Goal: Task Accomplishment & Management: Manage account settings

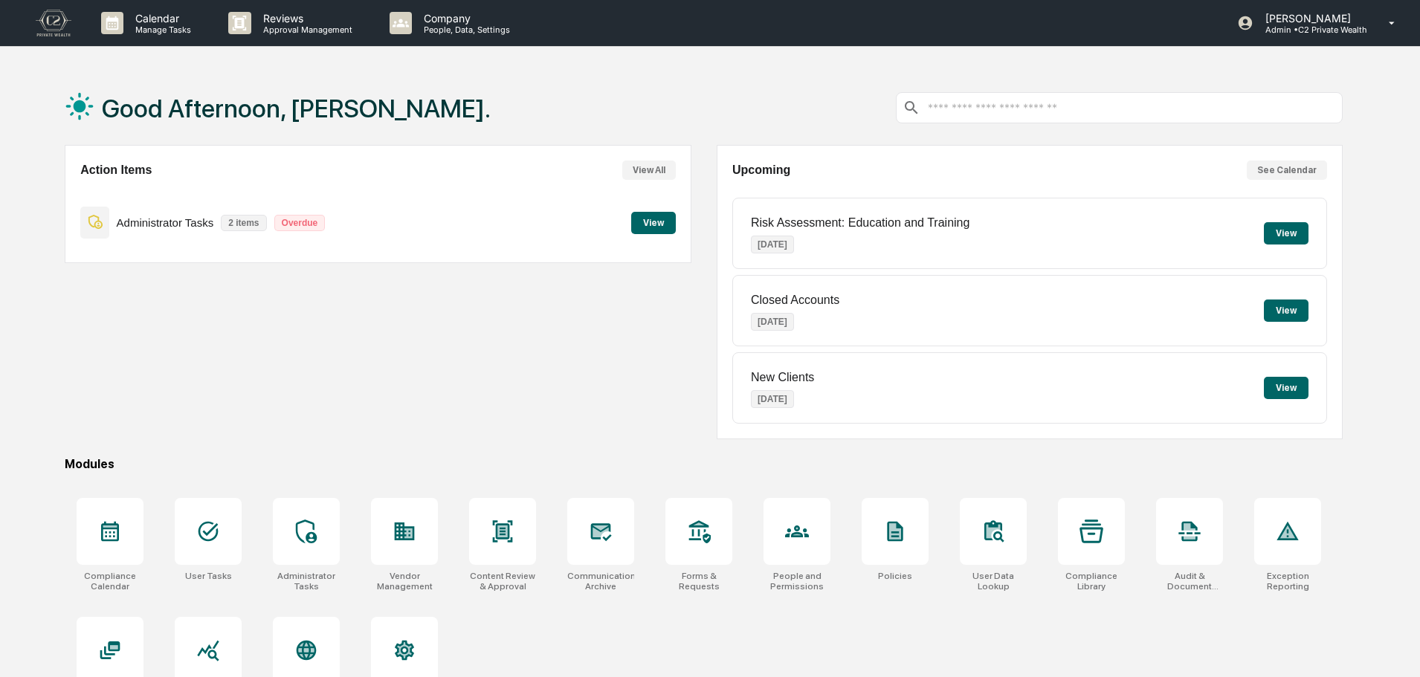
click at [491, 360] on div "Action Items View All Administrator Tasks 2 items Overdue View" at bounding box center [378, 292] width 626 height 294
click at [1360, 13] on p "[PERSON_NAME]" at bounding box center [1310, 18] width 114 height 13
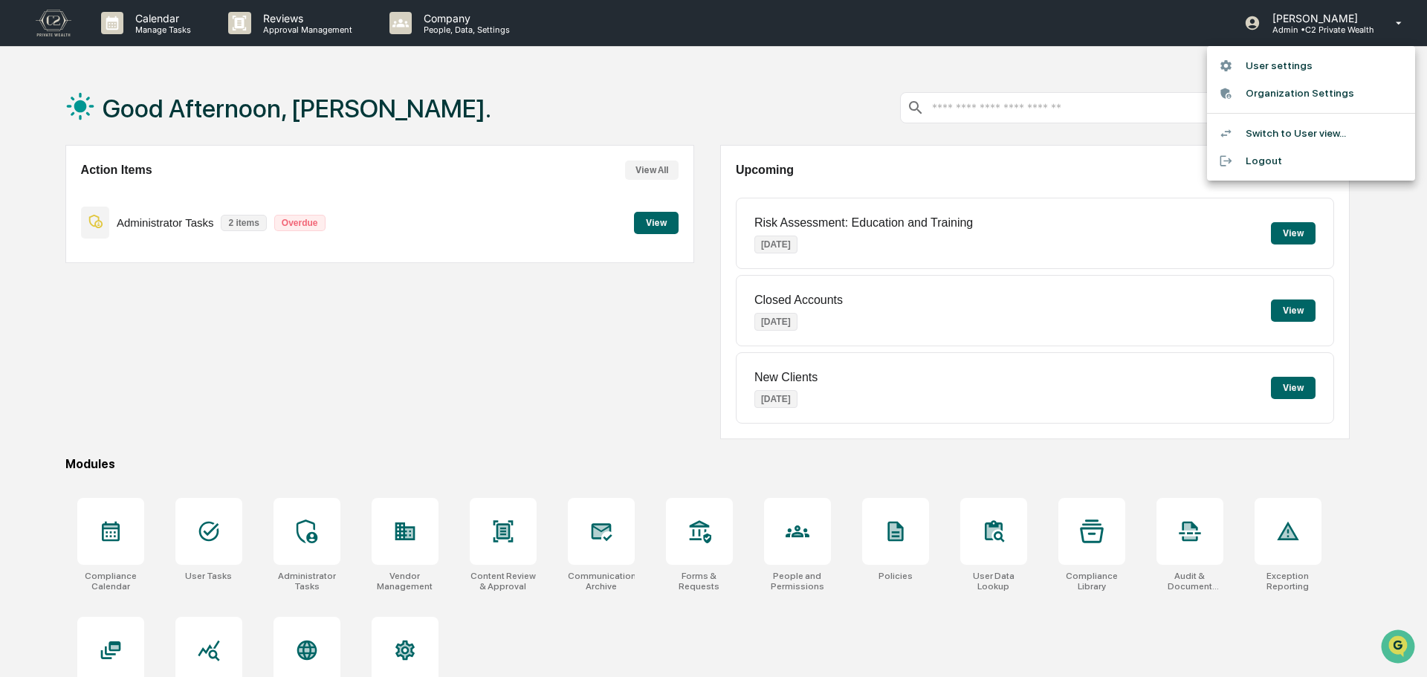
click at [1318, 62] on li "User settings" at bounding box center [1311, 66] width 208 height 28
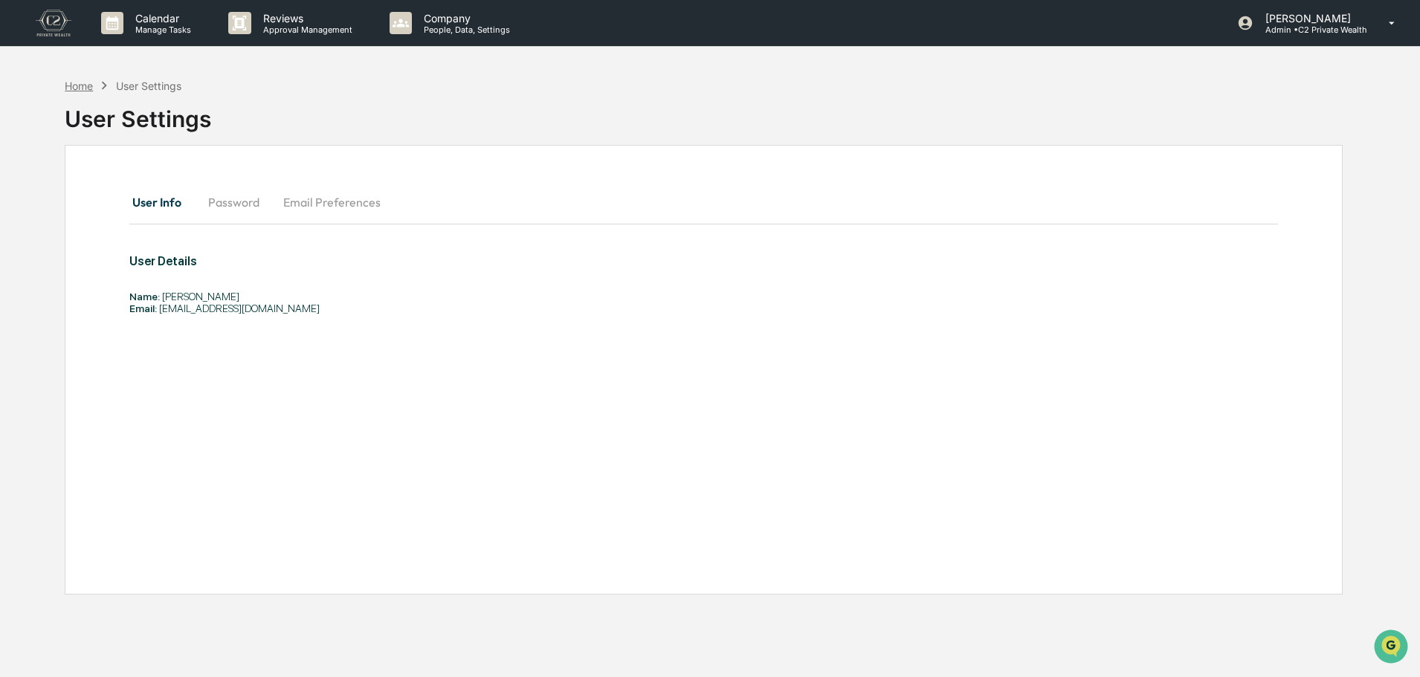
click at [84, 85] on div "Home" at bounding box center [79, 86] width 28 height 13
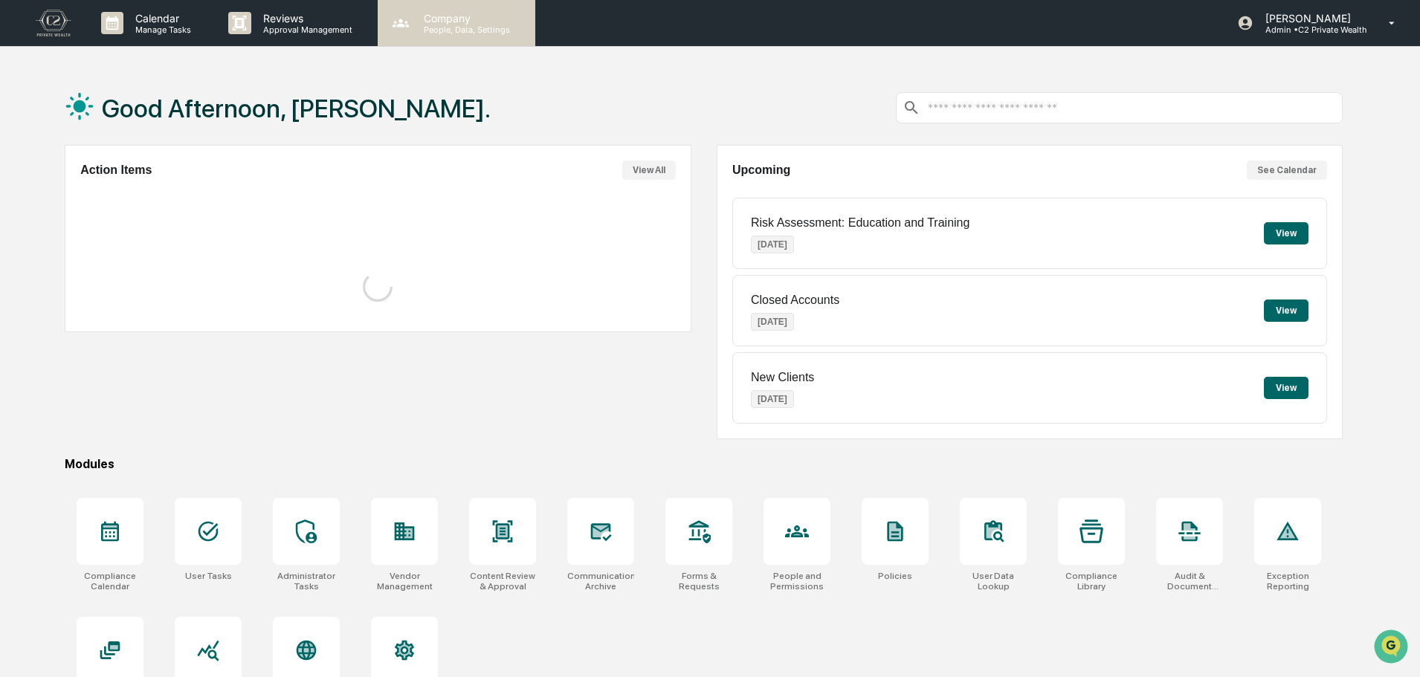
click at [488, 23] on p "Company" at bounding box center [465, 18] width 106 height 13
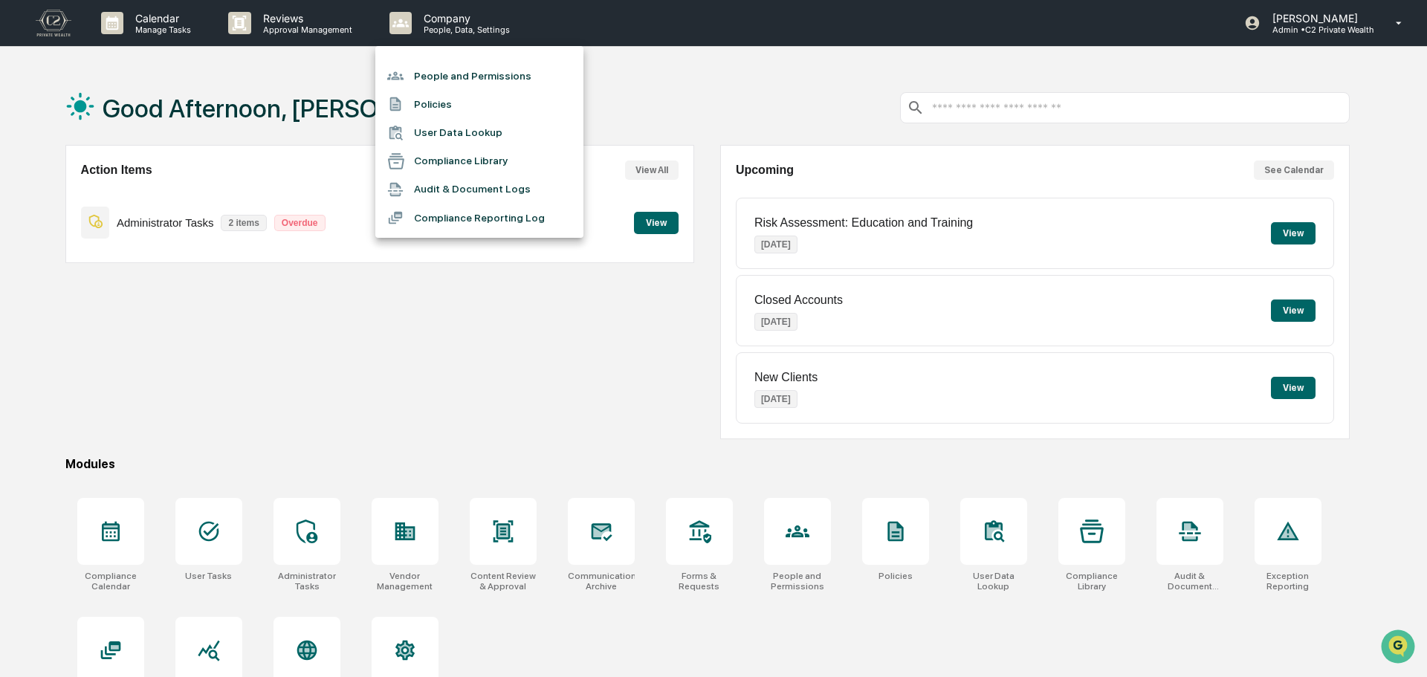
click at [462, 132] on li "User Data Lookup" at bounding box center [479, 133] width 208 height 28
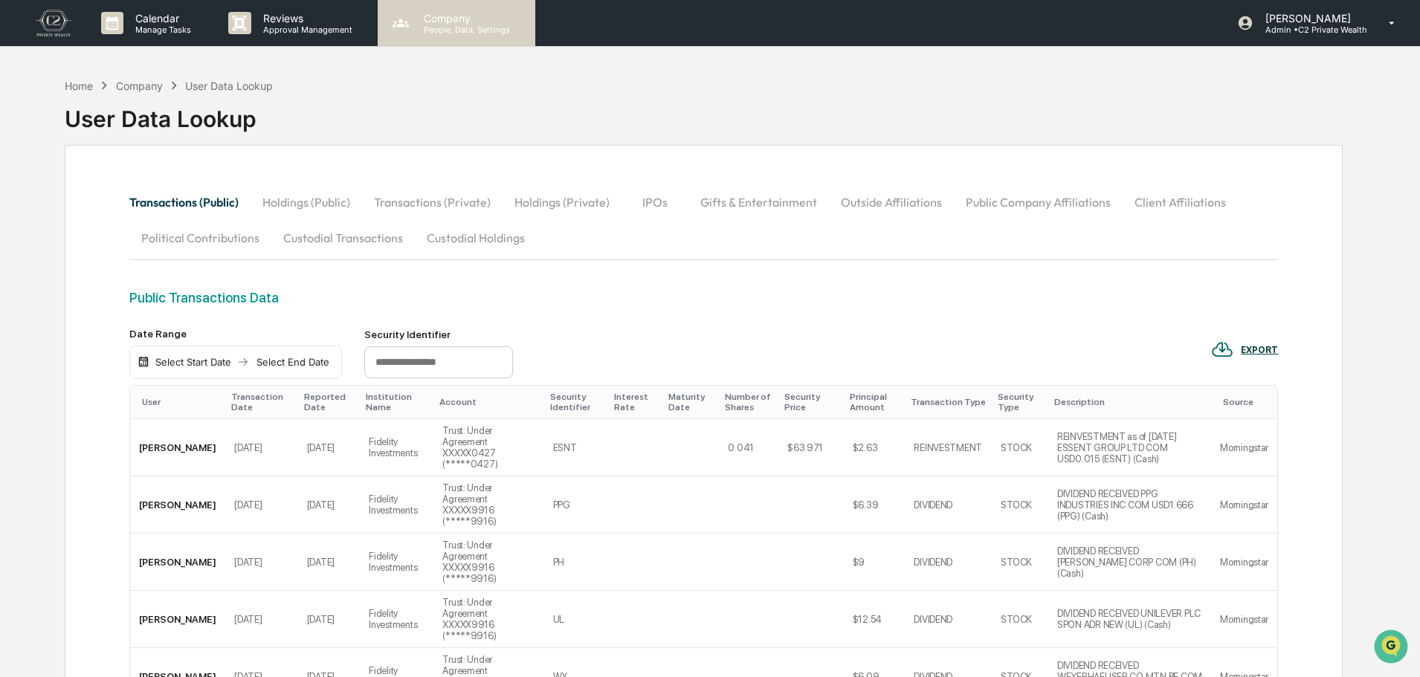
click at [467, 28] on p "People, Data, Settings" at bounding box center [465, 30] width 106 height 10
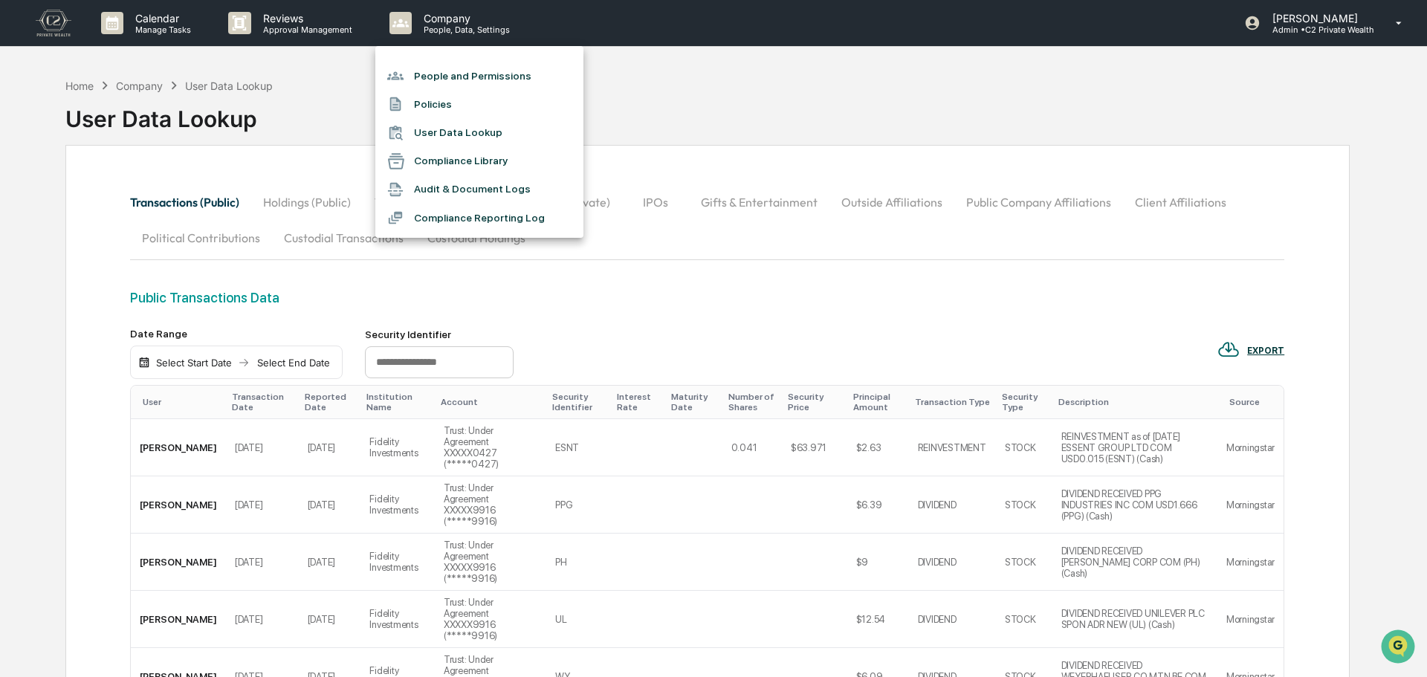
click at [477, 66] on li "People and Permissions" at bounding box center [479, 76] width 208 height 28
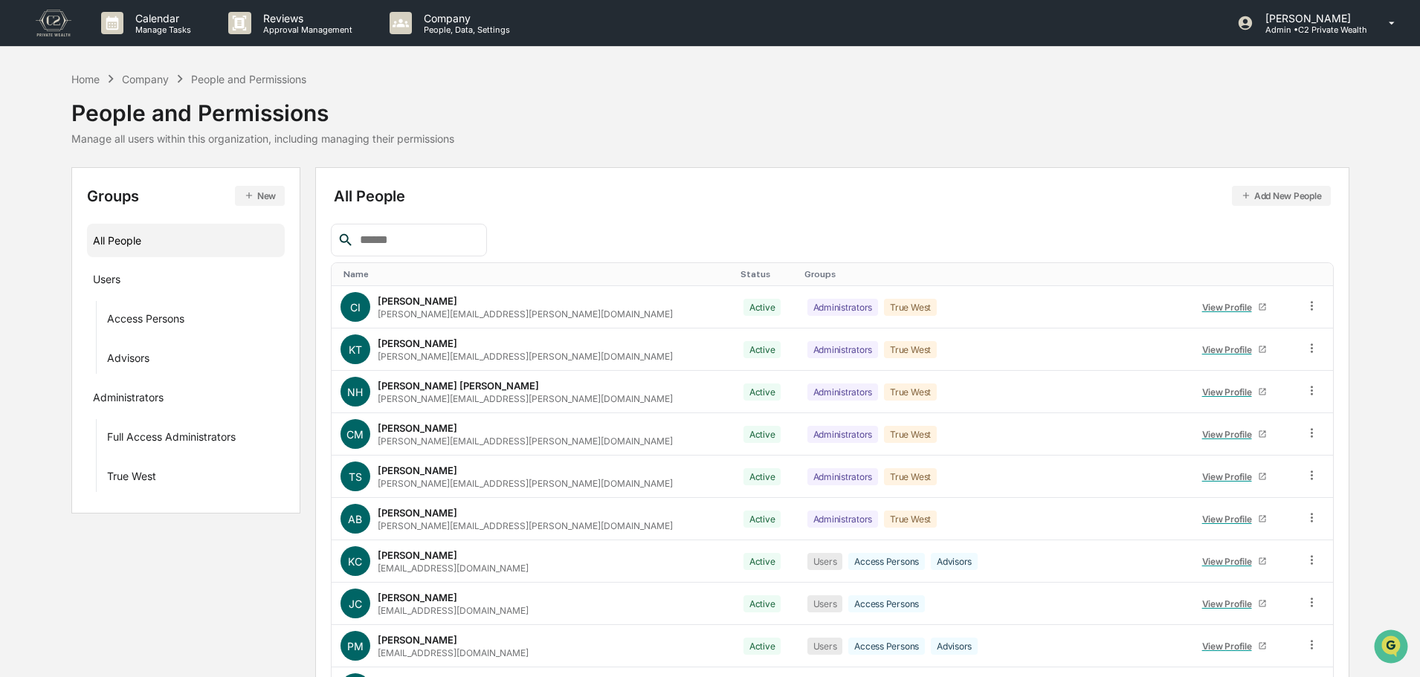
click at [464, 247] on input "text" at bounding box center [417, 239] width 126 height 19
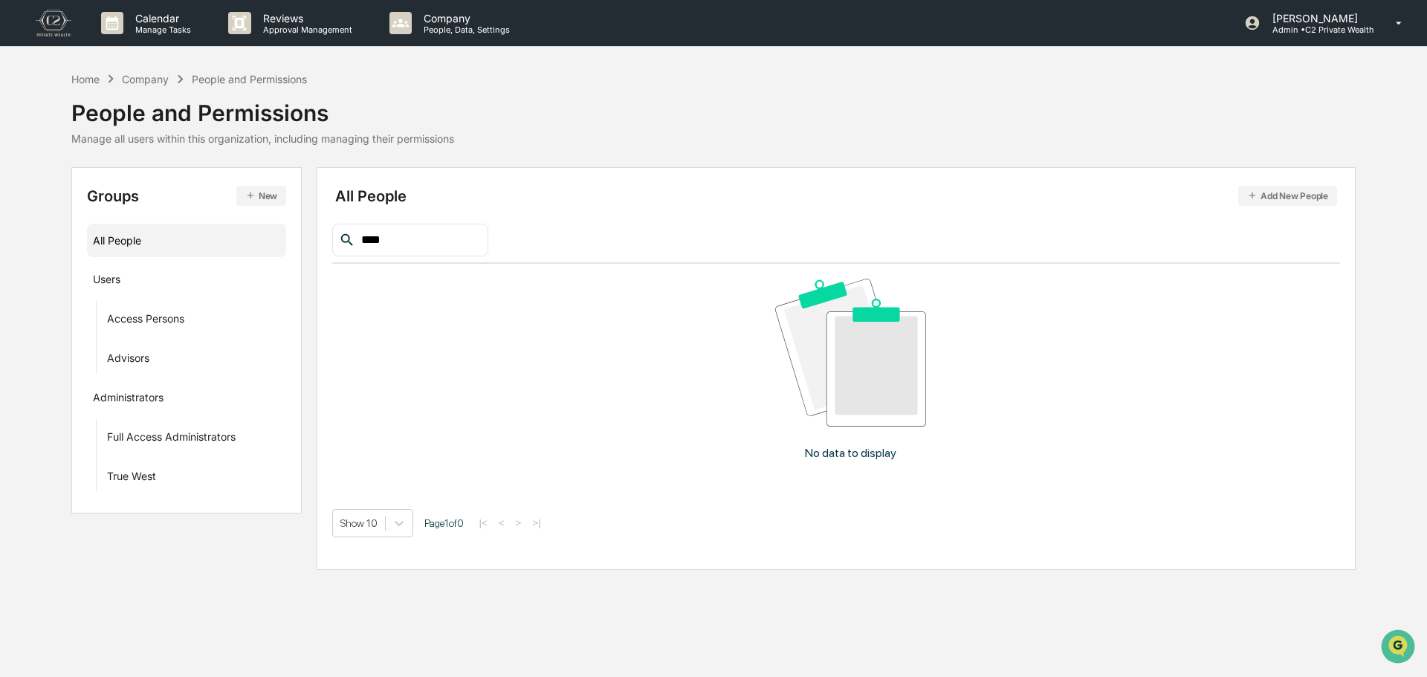
click at [464, 247] on input "****" at bounding box center [418, 239] width 126 height 19
type input "*"
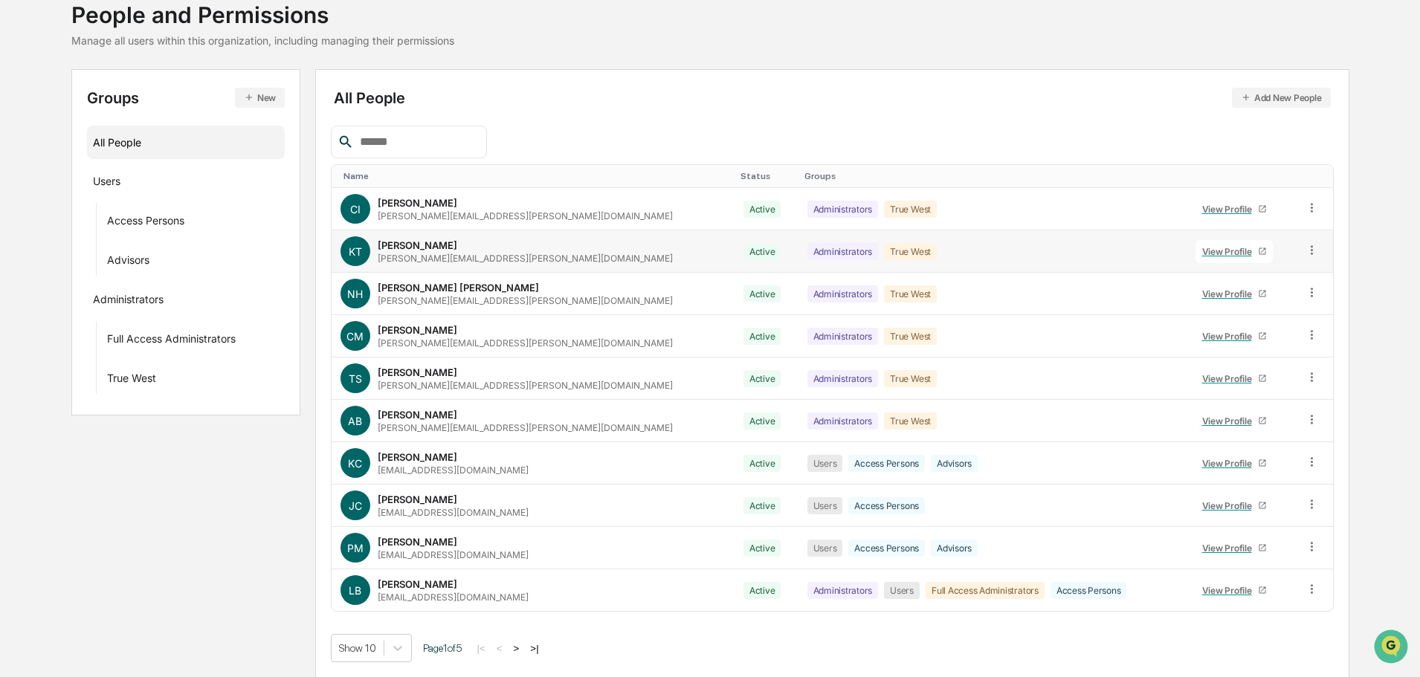
scroll to position [99, 0]
click at [523, 645] on button ">" at bounding box center [516, 648] width 15 height 13
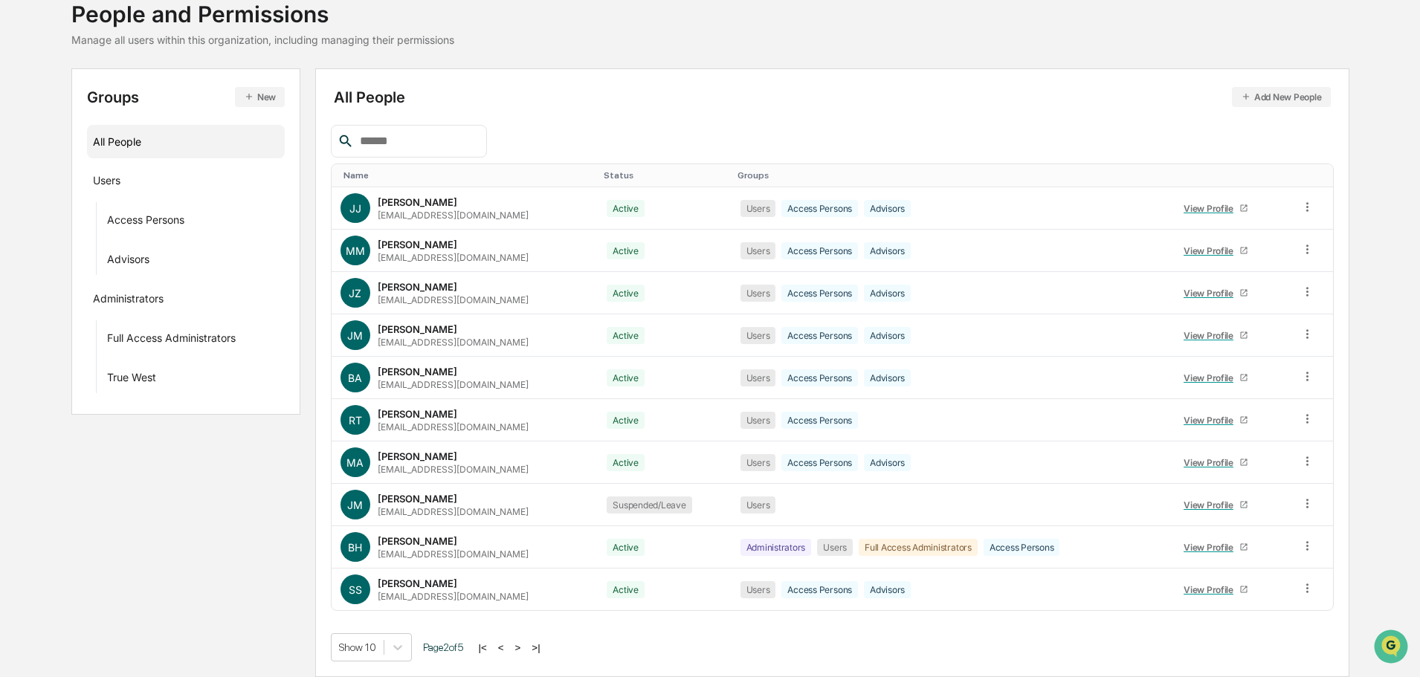
click at [523, 646] on button ">" at bounding box center [518, 648] width 15 height 13
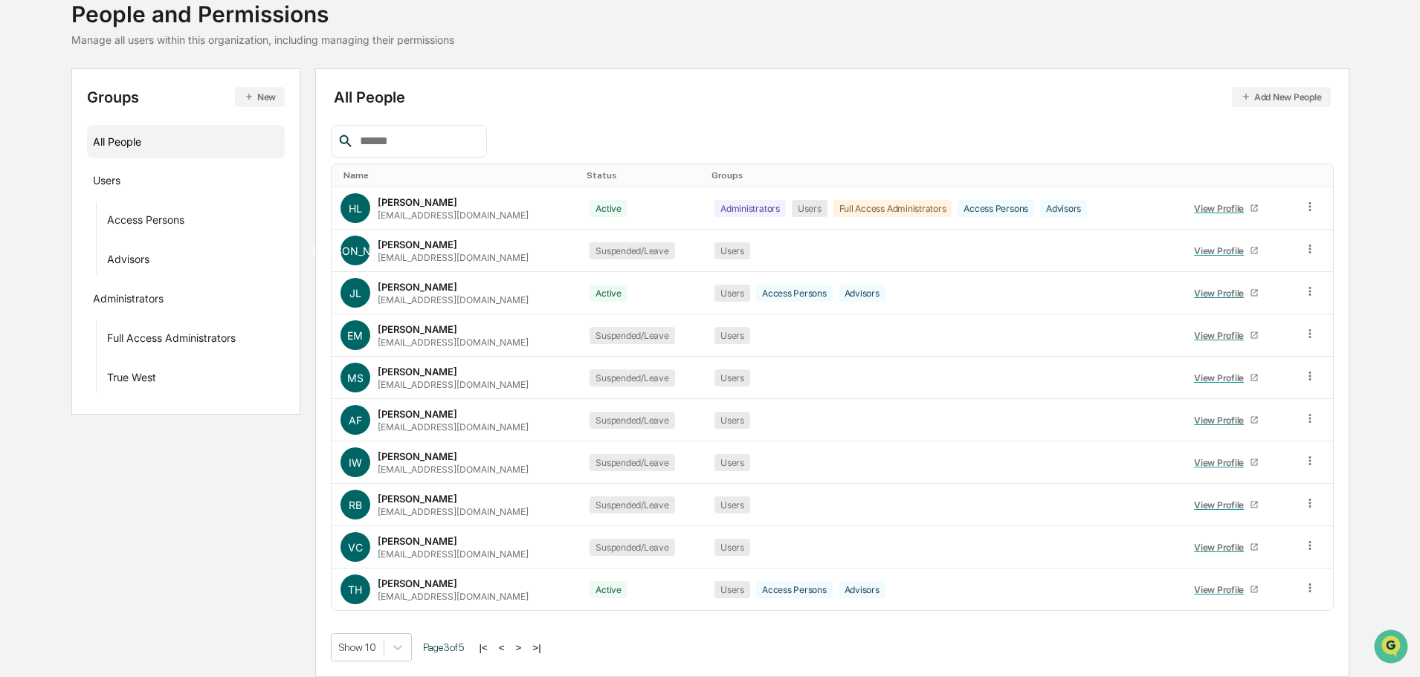
click at [523, 646] on button ">" at bounding box center [518, 648] width 15 height 13
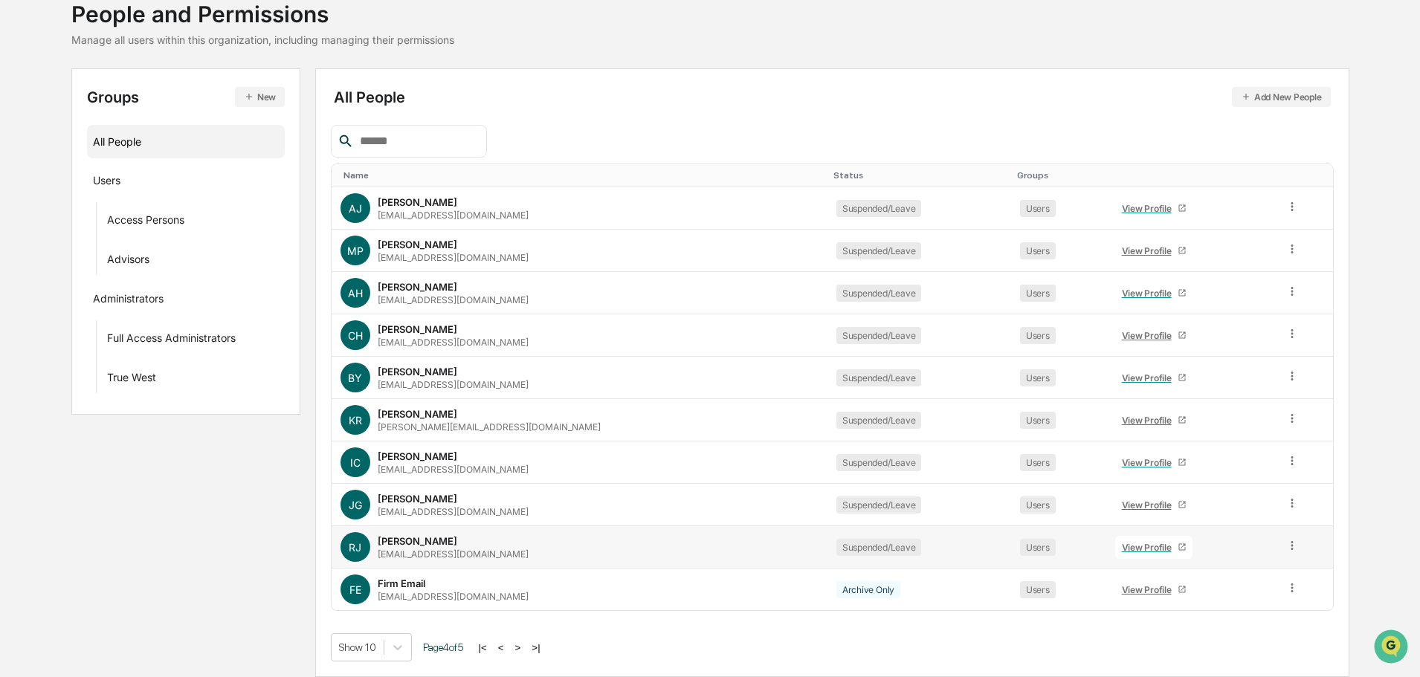
click at [1285, 546] on icon at bounding box center [1292, 546] width 14 height 14
click at [1213, 630] on div "Change Name/Email" at bounding box center [1224, 630] width 123 height 18
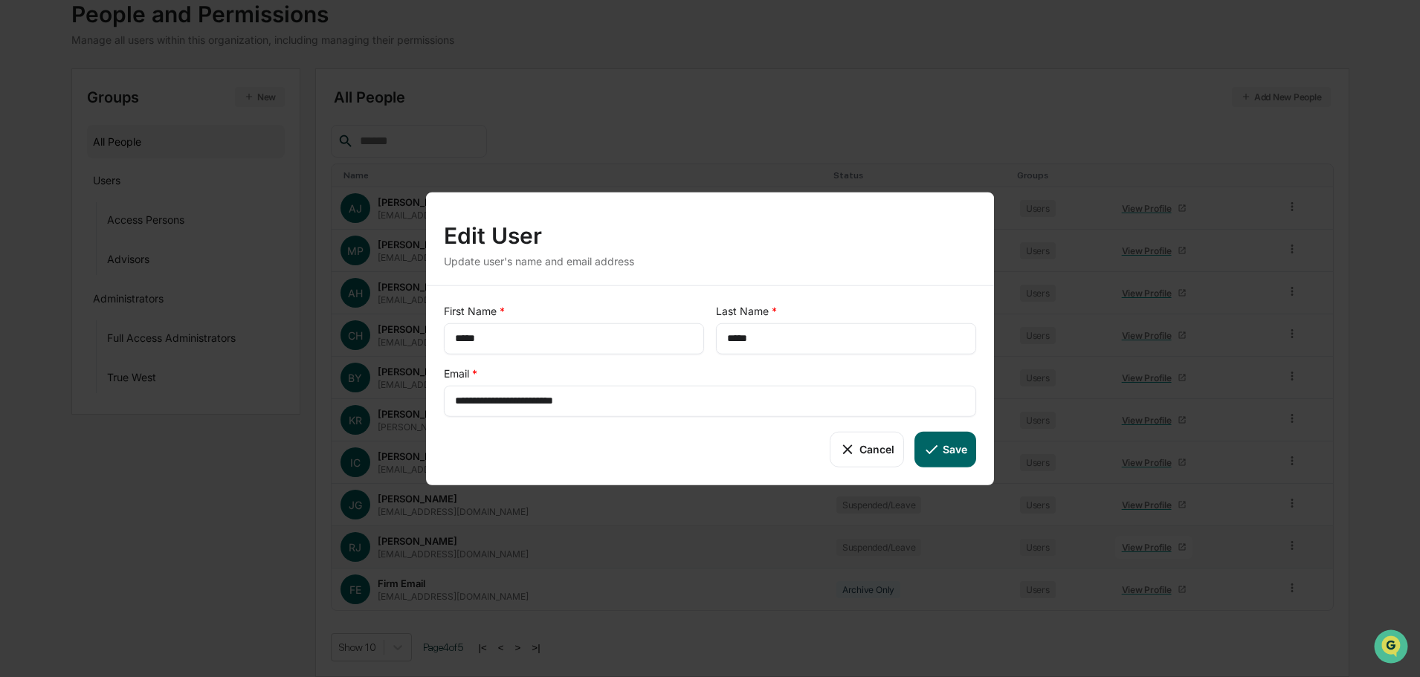
click at [459, 340] on input "*****" at bounding box center [574, 338] width 238 height 15
click at [466, 337] on input "*****" at bounding box center [574, 338] width 238 height 15
click at [955, 445] on button "Save" at bounding box center [945, 449] width 62 height 36
type input "*****"
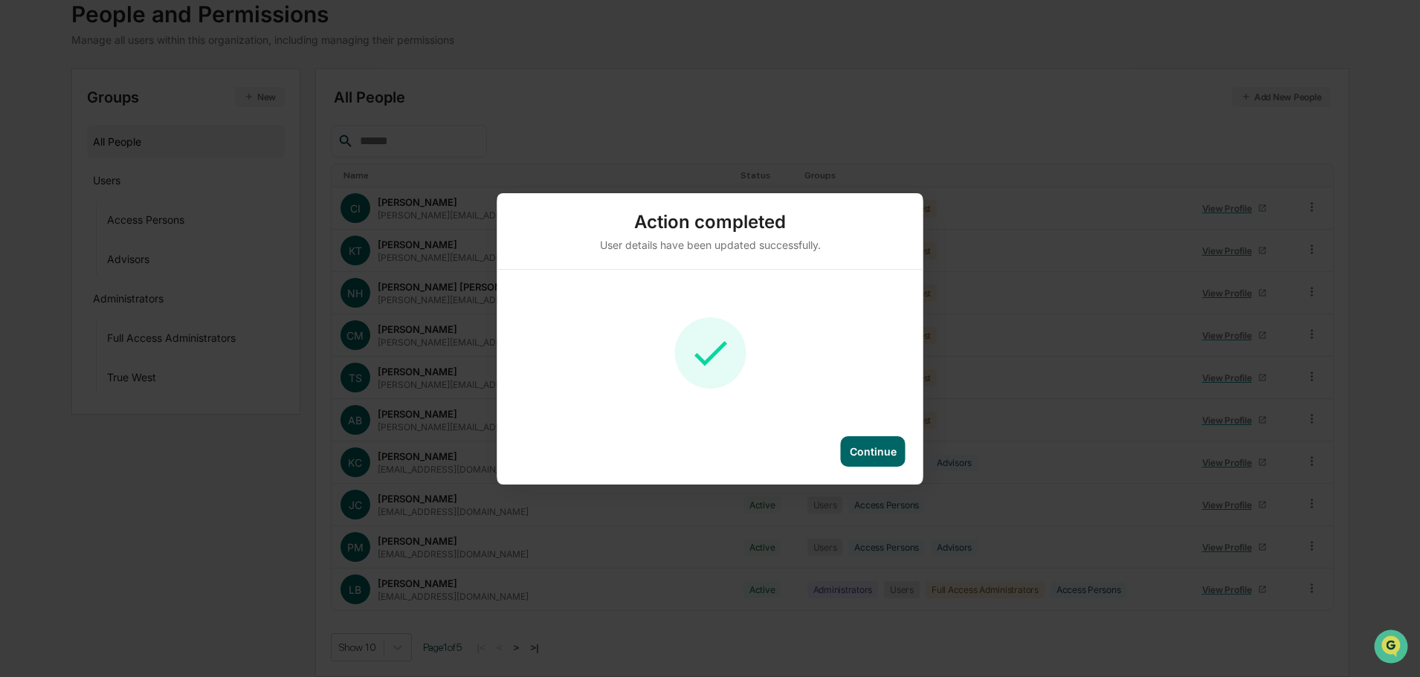
click at [893, 450] on div "Continue" at bounding box center [873, 451] width 47 height 13
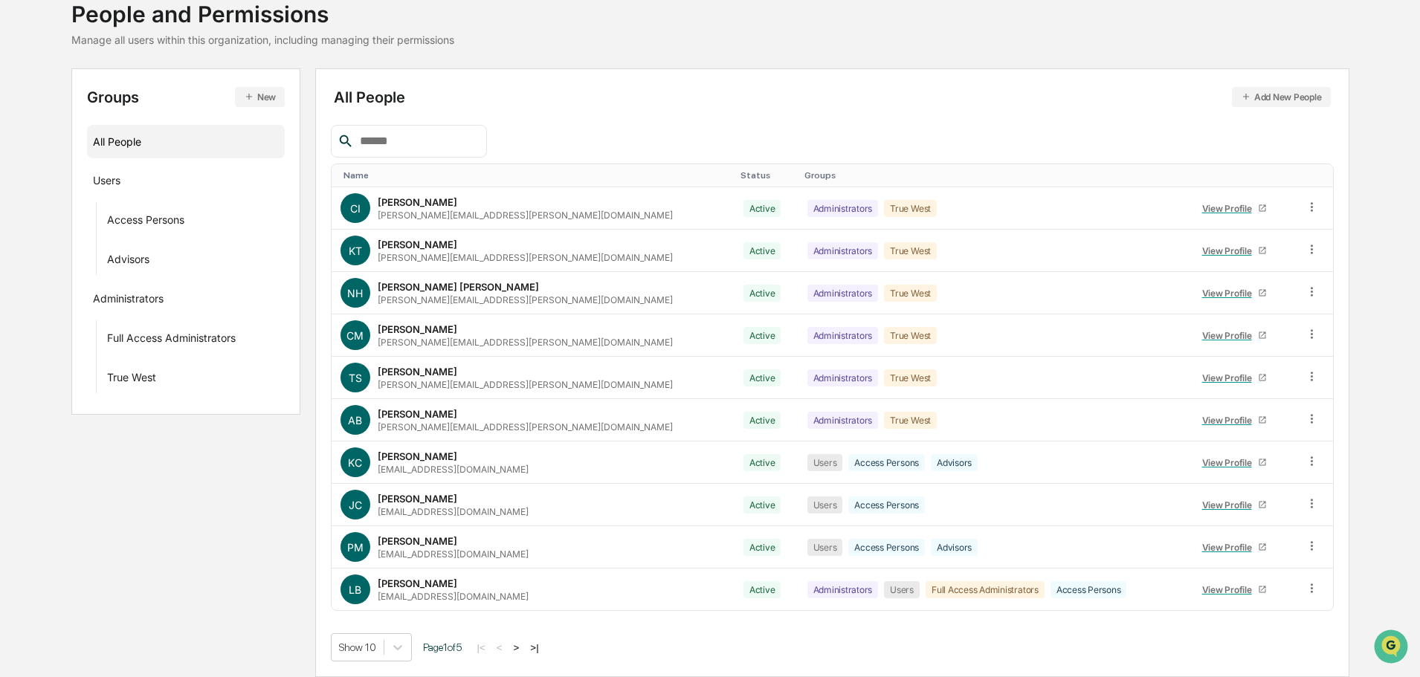
click at [381, 142] on input "text" at bounding box center [417, 141] width 126 height 19
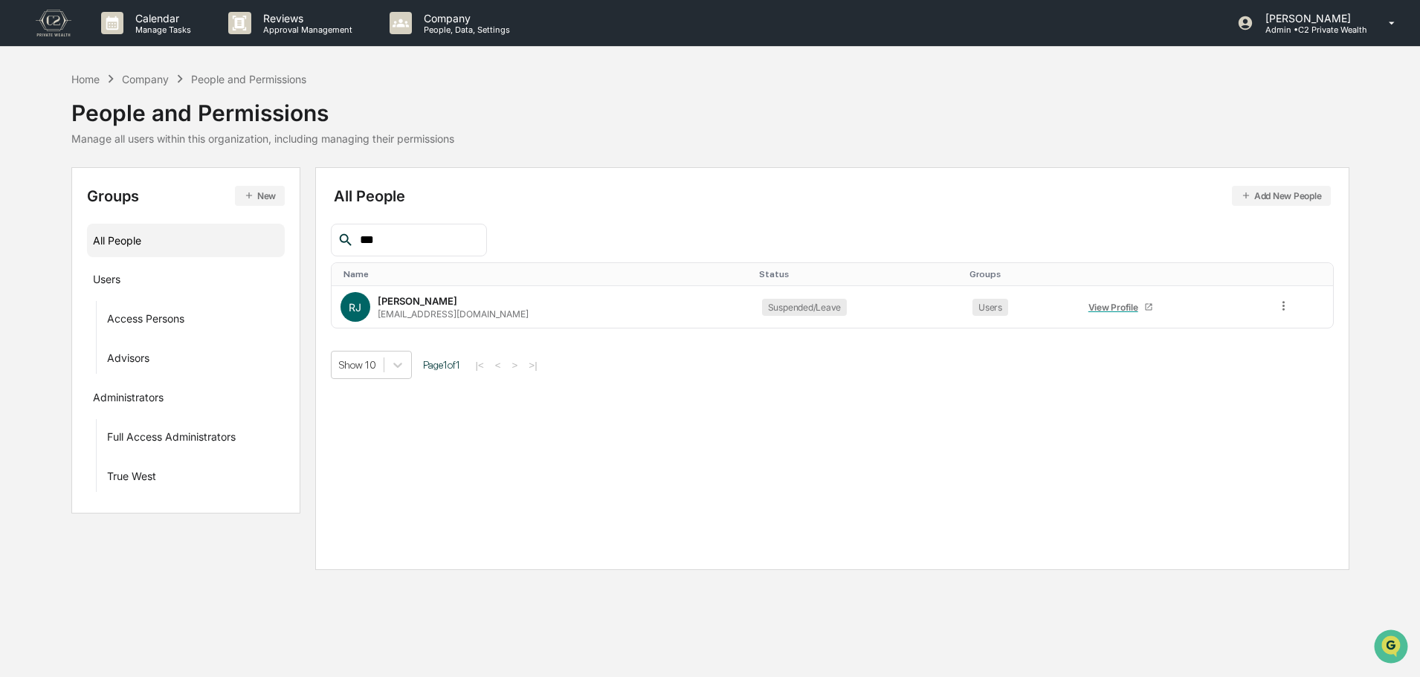
scroll to position [0, 0]
click at [1276, 306] on td at bounding box center [1306, 307] width 65 height 42
click at [1295, 307] on td at bounding box center [1306, 307] width 65 height 42
click at [1285, 310] on icon at bounding box center [1290, 306] width 14 height 14
click at [1270, 326] on div "Groups & Permissions" at bounding box center [1223, 330] width 123 height 18
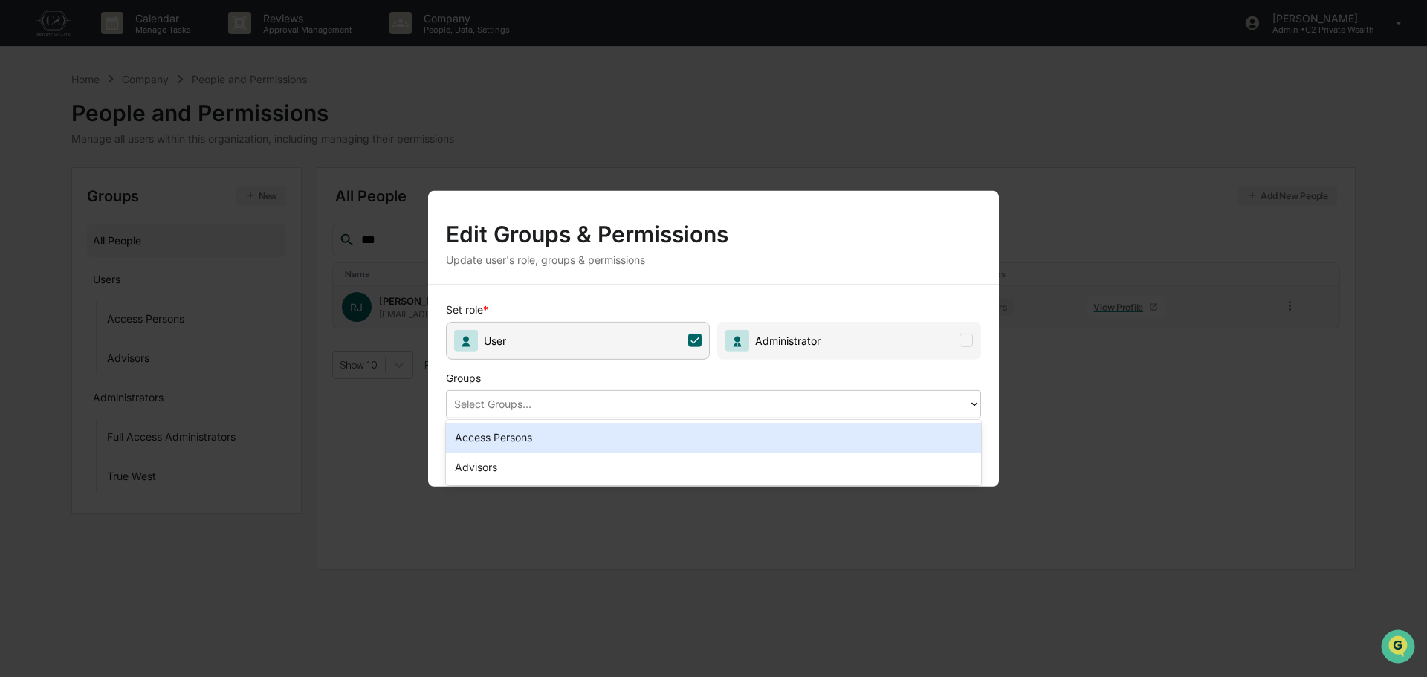
click at [883, 390] on div "Select Groups..." at bounding box center [713, 404] width 535 height 28
click at [806, 285] on div "Set role * User Administrator Groups 2 results available. Use Up and Down to ch…" at bounding box center [713, 385] width 571 height 202
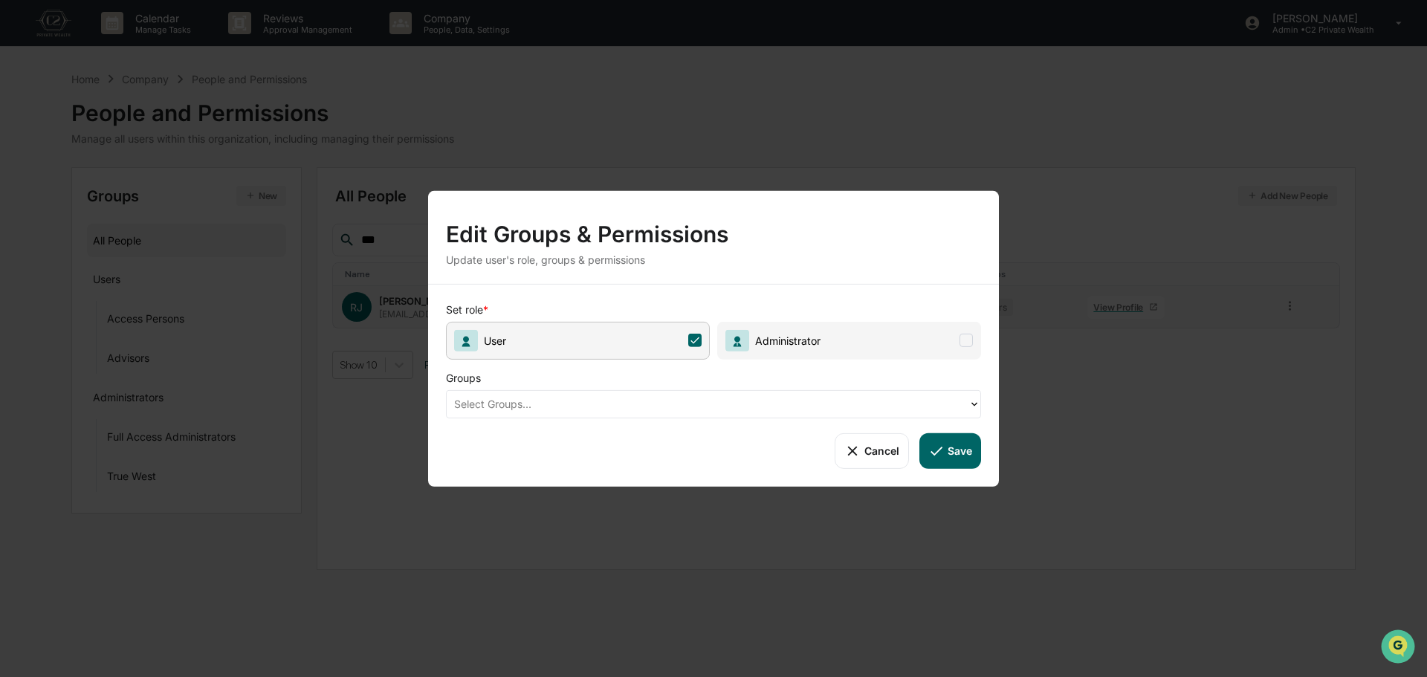
click at [863, 445] on button "Cancel" at bounding box center [872, 451] width 74 height 36
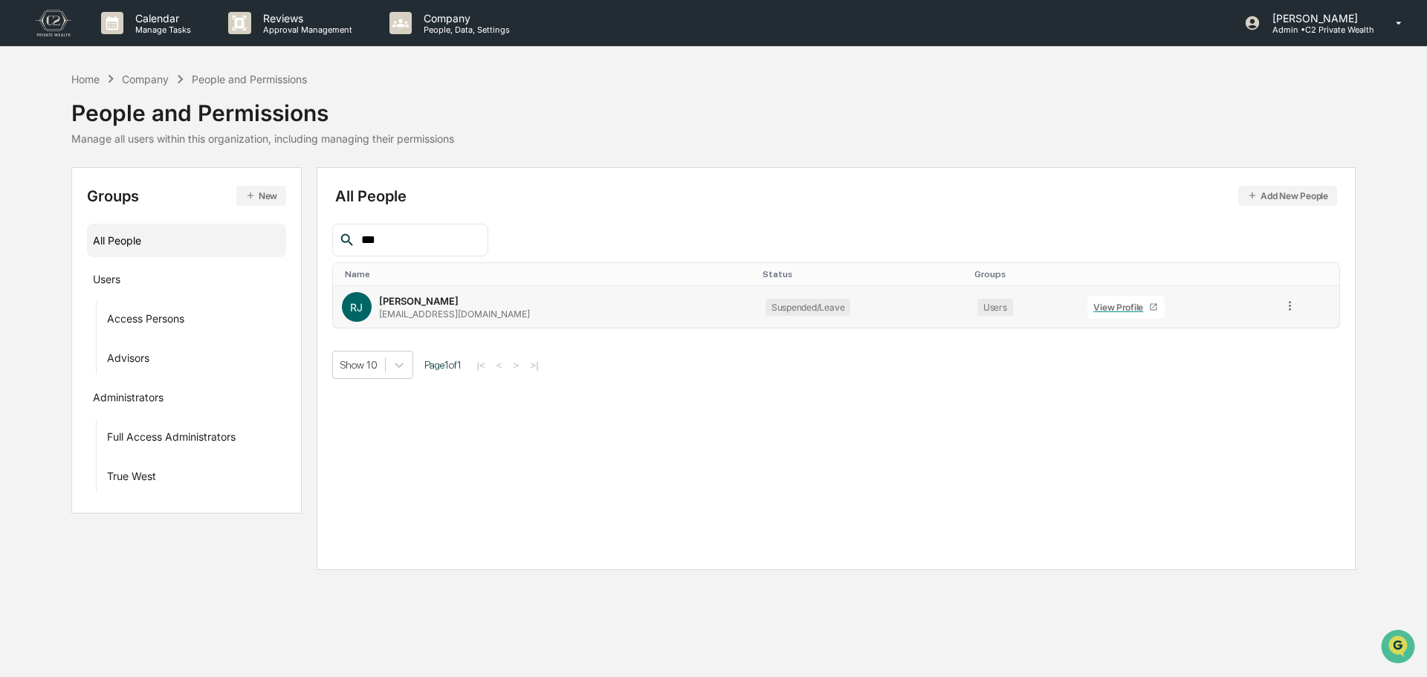
click at [1288, 307] on icon at bounding box center [1290, 306] width 14 height 14
click at [1256, 356] on div "Change Status" at bounding box center [1223, 360] width 123 height 18
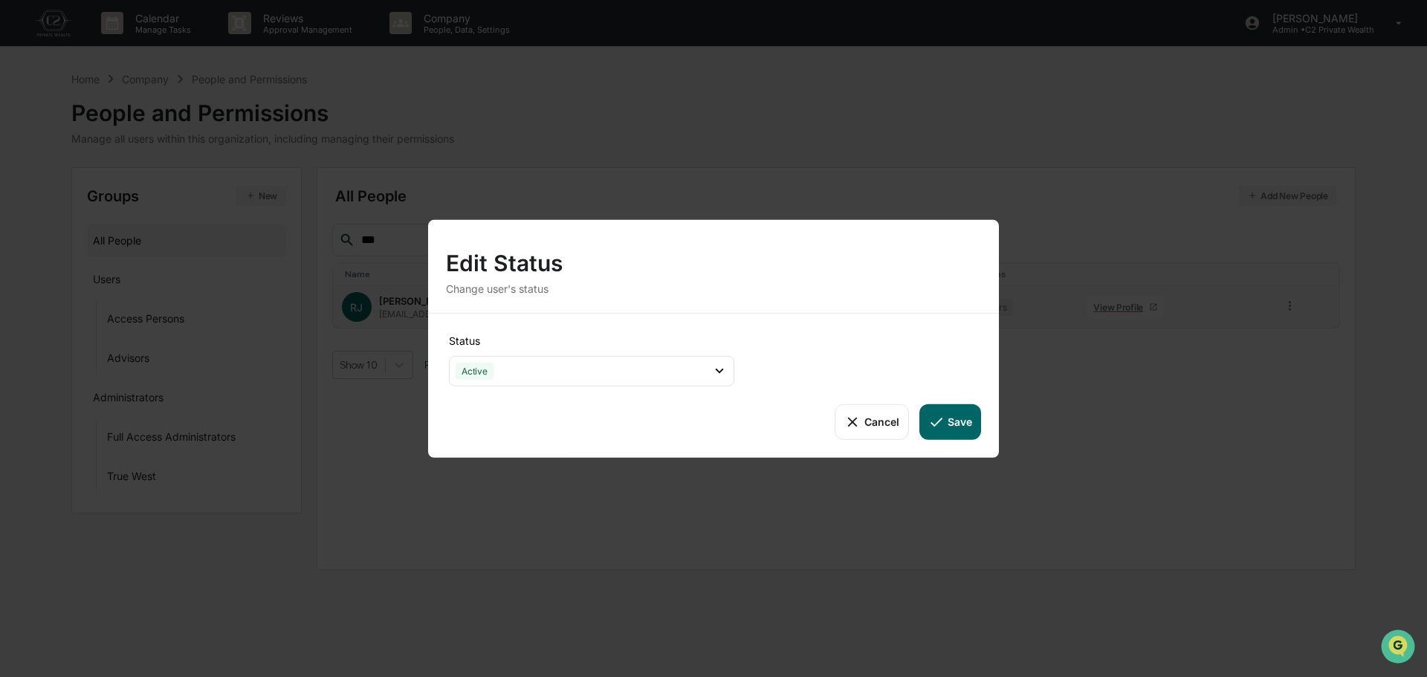
click at [615, 347] on div "Status Active Active Archive Only Suspended/Leave Terminated Pending Activation" at bounding box center [591, 360] width 291 height 58
click at [640, 365] on div "Active" at bounding box center [591, 370] width 285 height 30
click at [801, 338] on div "Status Active Active Archive Only Suspended/Leave Terminated Pending Activation…" at bounding box center [713, 385] width 571 height 144
click at [953, 424] on button "Save" at bounding box center [951, 422] width 62 height 36
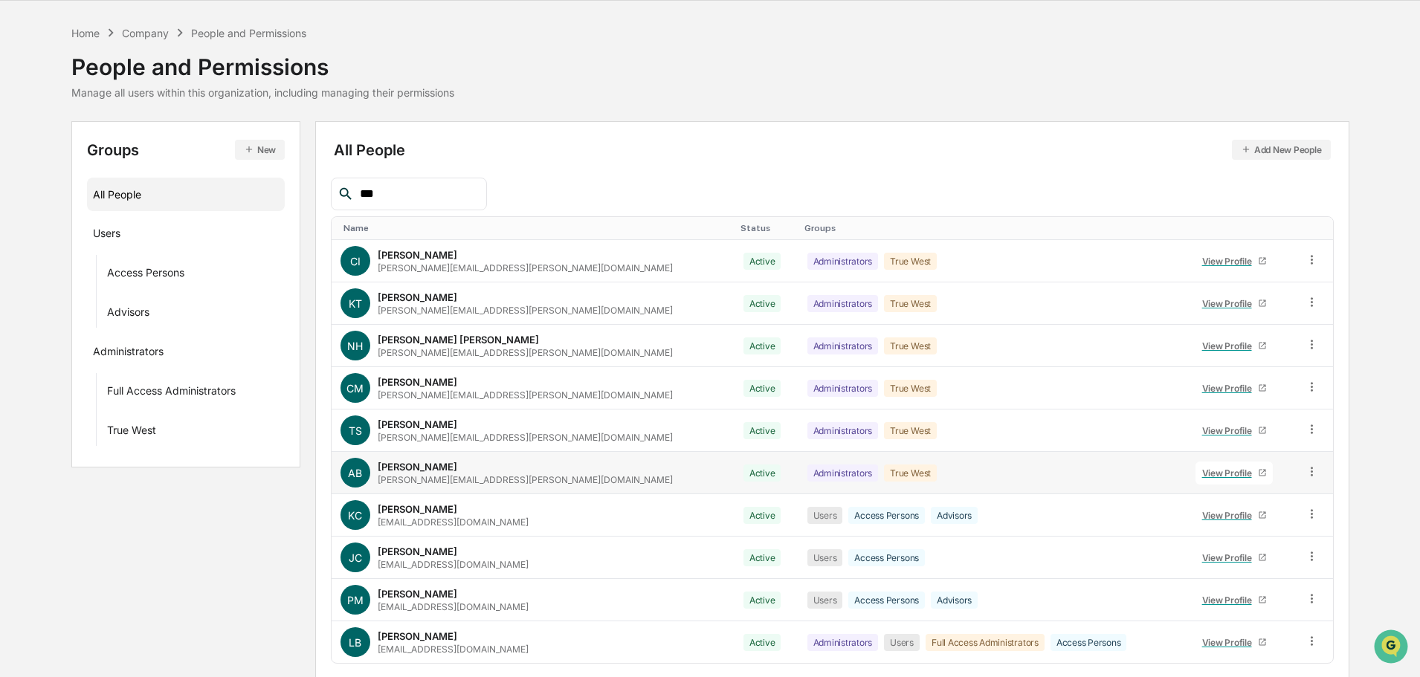
scroll to position [99, 0]
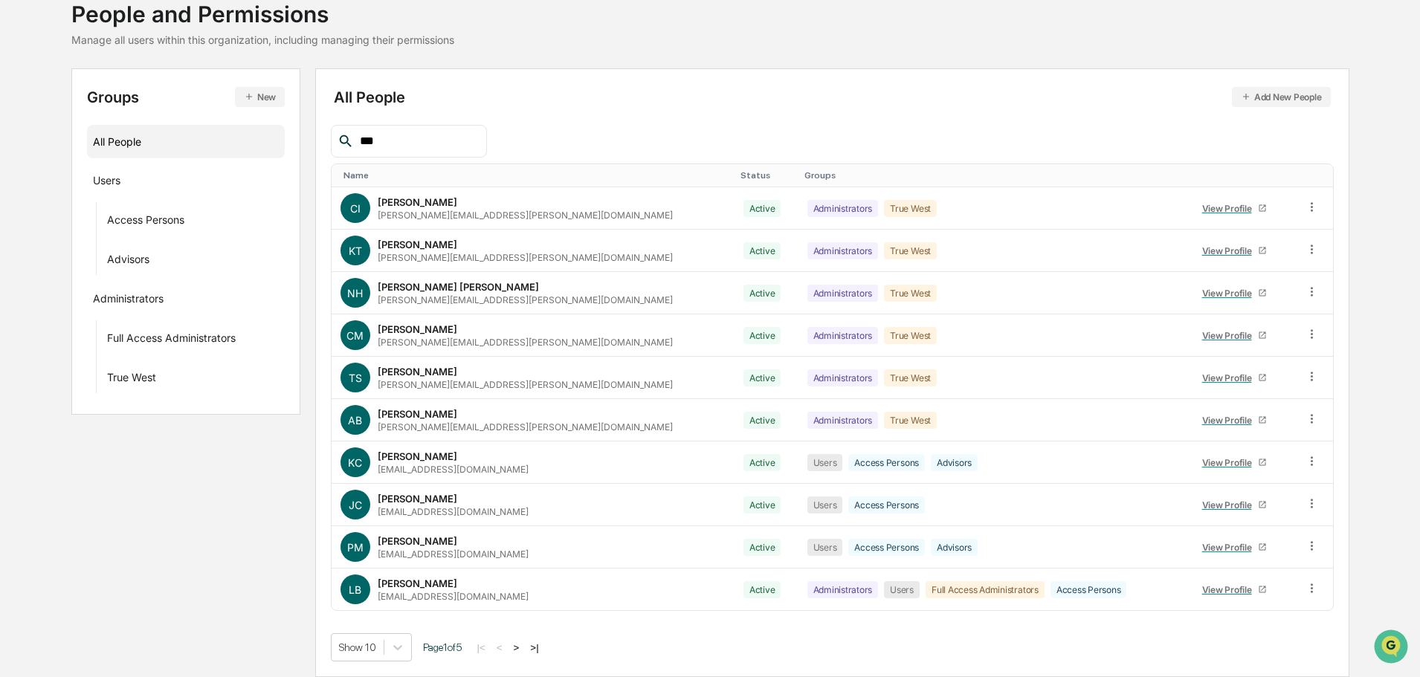
click at [426, 141] on input "***" at bounding box center [417, 141] width 126 height 19
click at [405, 136] on input "***" at bounding box center [417, 141] width 126 height 19
click at [382, 139] on input "***" at bounding box center [417, 141] width 126 height 19
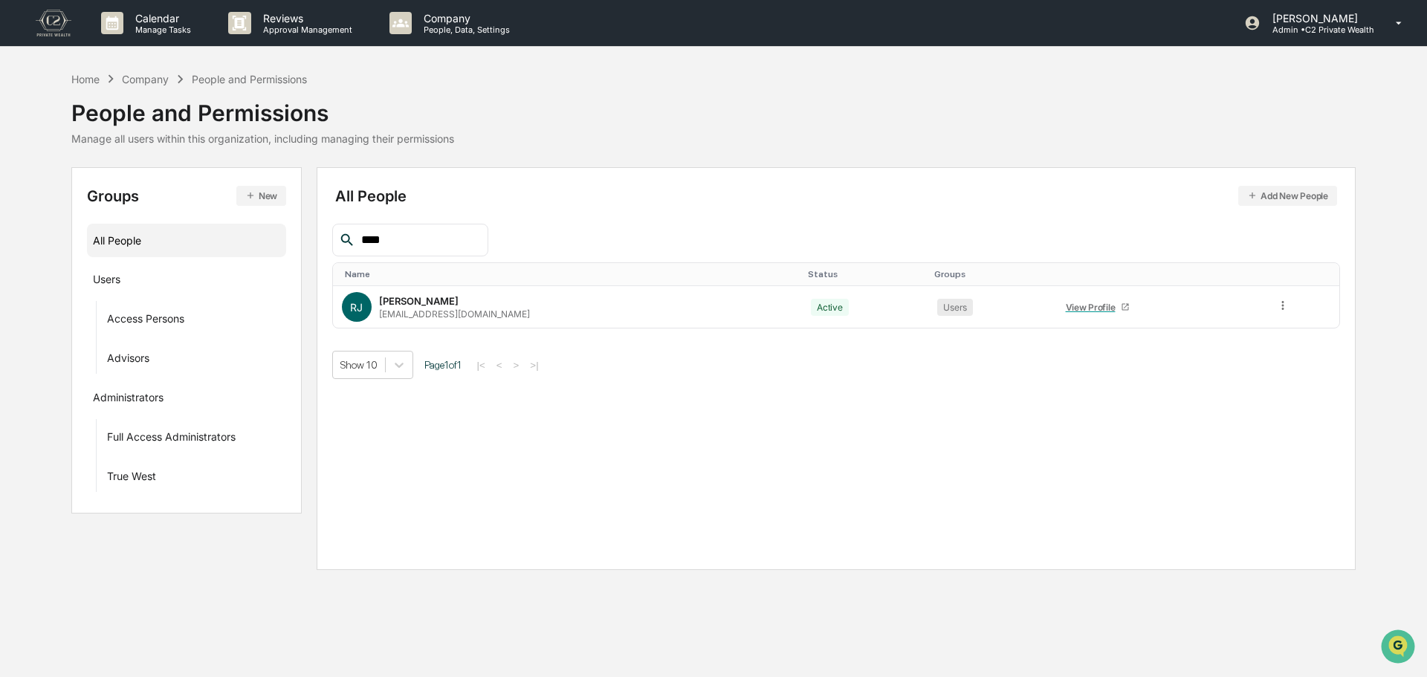
type input "****"
